Goal: Find specific page/section: Find specific page/section

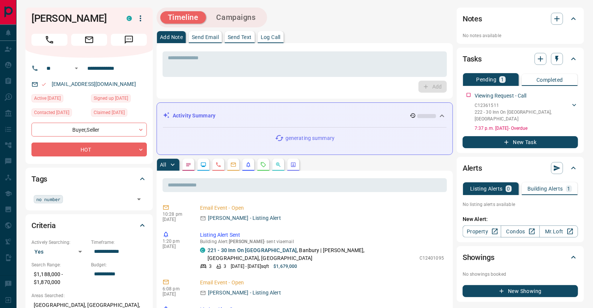
click at [546, 186] on p "Building Alerts" at bounding box center [545, 188] width 36 height 5
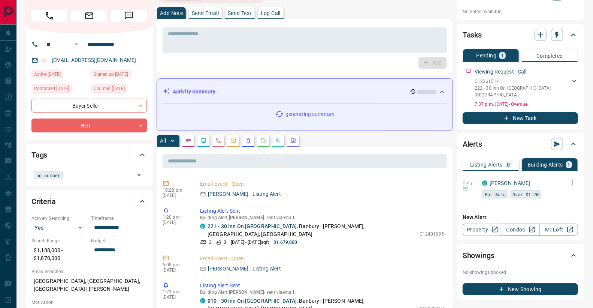
scroll to position [24, 0]
click at [574, 178] on icon "button" at bounding box center [572, 181] width 7 height 7
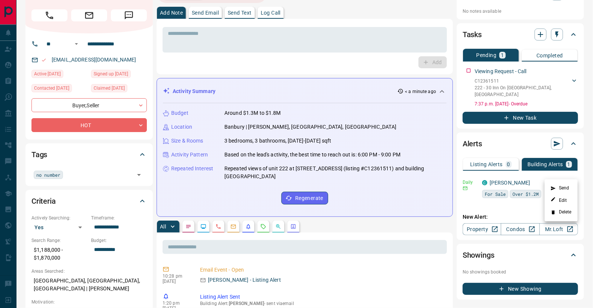
click at [554, 167] on div at bounding box center [296, 154] width 593 height 308
click at [497, 190] on span "For Sale" at bounding box center [495, 193] width 21 height 7
click at [500, 190] on span "For Sale" at bounding box center [495, 193] width 21 height 7
click at [534, 190] on span "Over $1.2M" at bounding box center [525, 193] width 26 height 7
click at [494, 179] on link "simone" at bounding box center [510, 182] width 41 height 6
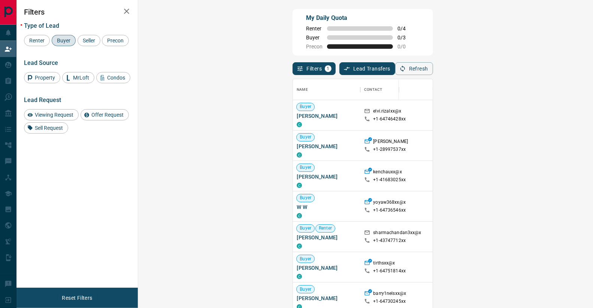
scroll to position [234, 439]
click at [582, 242] on span "Offer Request ( 1 )" at bounding box center [599, 241] width 34 height 5
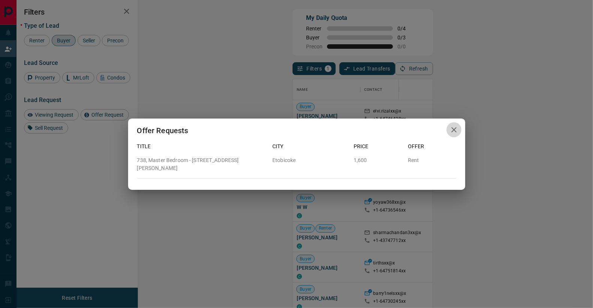
click at [453, 131] on icon "button" at bounding box center [453, 129] width 9 height 9
